Goal: Information Seeking & Learning: Learn about a topic

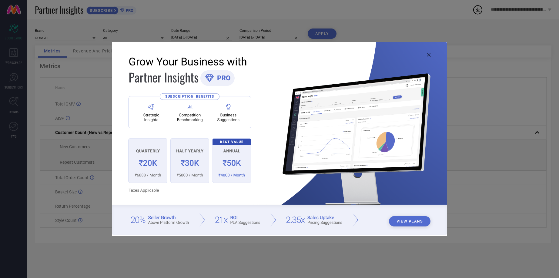
click at [413, 223] on button "View Plans" at bounding box center [410, 221] width 42 height 10
click at [426, 56] on img at bounding box center [279, 138] width 335 height 193
click at [430, 54] on icon at bounding box center [429, 55] width 4 height 4
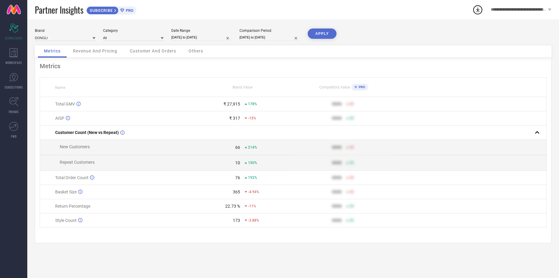
click at [92, 39] on icon at bounding box center [93, 38] width 3 height 3
